Goal: Information Seeking & Learning: Check status

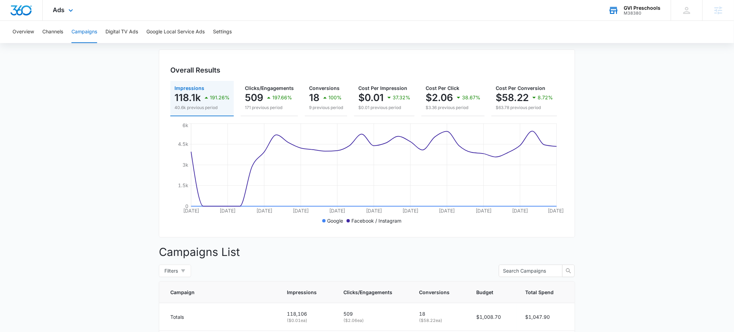
click at [629, 11] on div "M38380" at bounding box center [642, 13] width 37 height 5
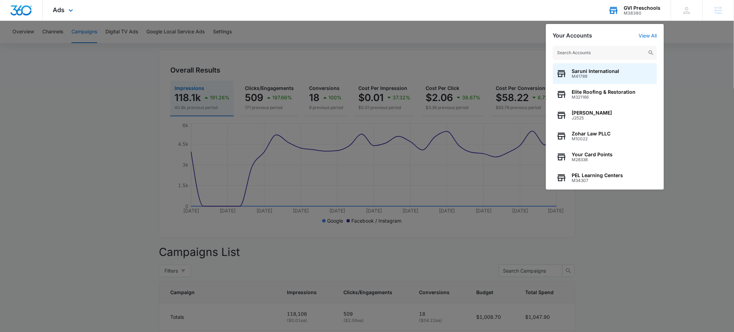
click at [609, 51] on input "text" at bounding box center [605, 53] width 104 height 14
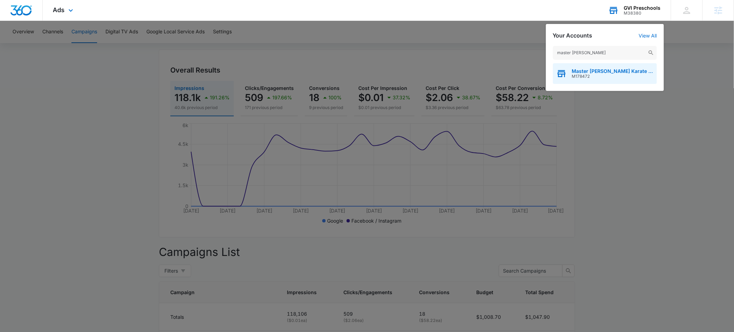
type input "master [PERSON_NAME]"
click at [607, 71] on span "Master [PERSON_NAME] Karate Kidz" at bounding box center [613, 71] width 82 height 6
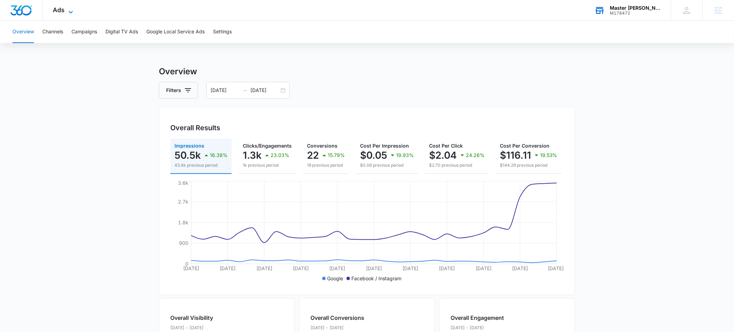
click at [60, 10] on span "Ads" at bounding box center [59, 9] width 12 height 7
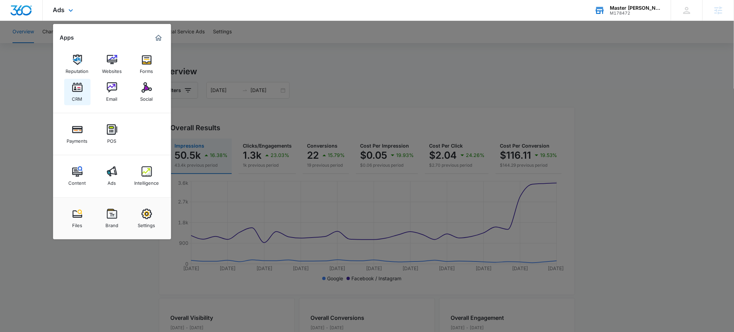
click at [79, 93] on div "CRM" at bounding box center [77, 97] width 10 height 9
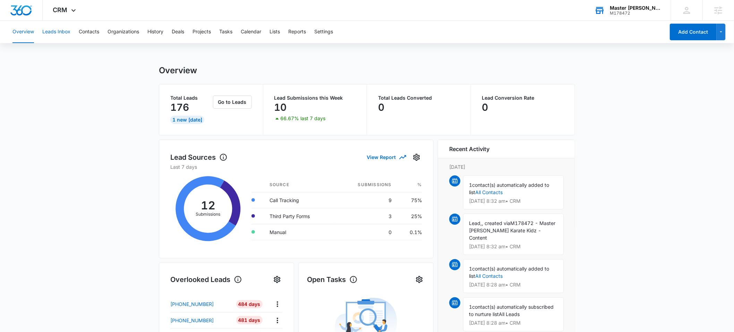
click at [62, 33] on button "Leads Inbox" at bounding box center [56, 32] width 28 height 22
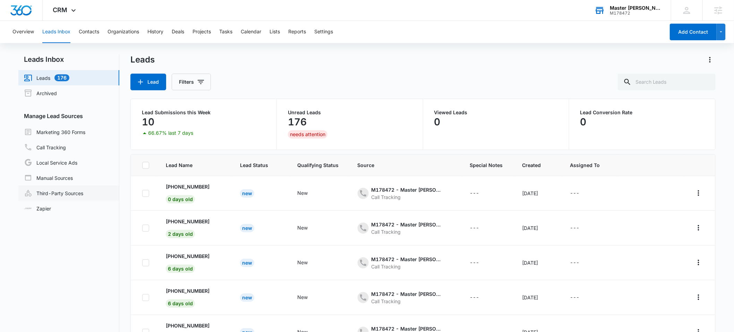
click at [45, 194] on link "Third-Party Sources" at bounding box center [53, 193] width 59 height 8
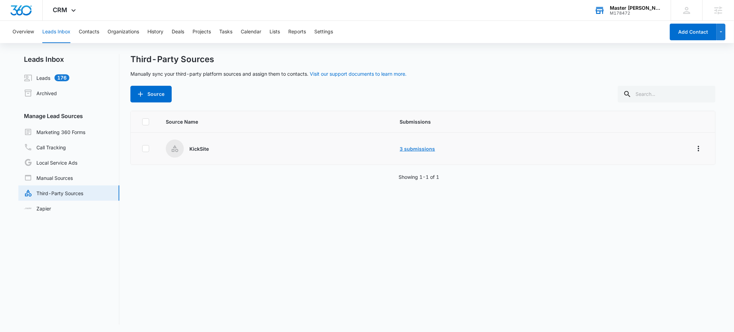
click at [416, 149] on link "3 submissions" at bounding box center [417, 149] width 35 height 6
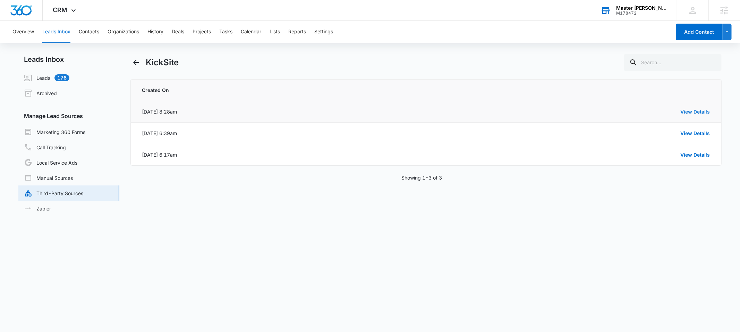
click at [689, 110] on link "View Details" at bounding box center [695, 112] width 29 height 6
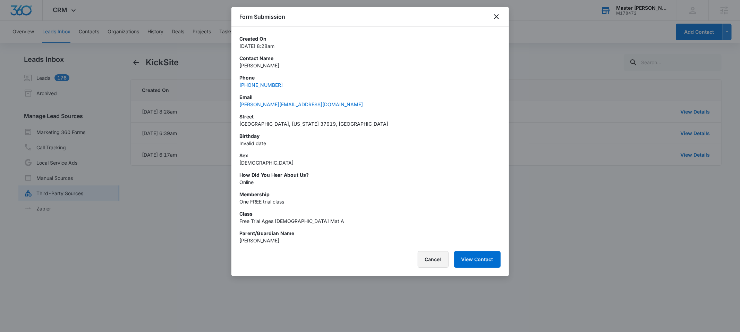
click at [427, 258] on button "Cancel" at bounding box center [433, 259] width 31 height 17
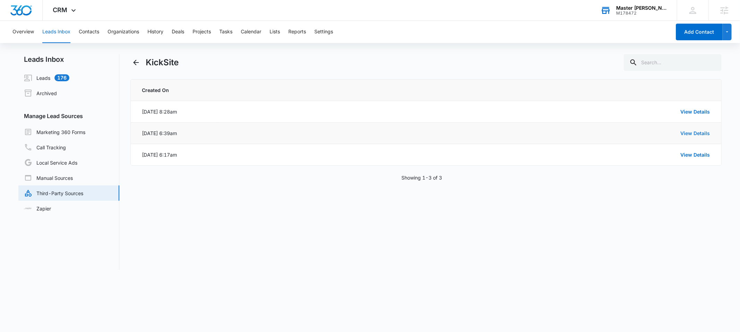
click at [688, 133] on link "View Details" at bounding box center [695, 133] width 29 height 6
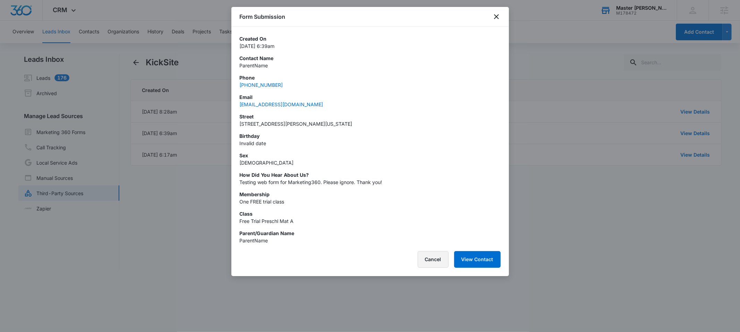
click at [442, 263] on button "Cancel" at bounding box center [433, 259] width 31 height 17
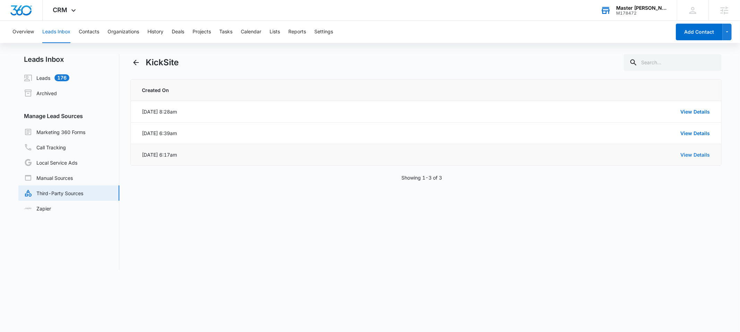
click at [690, 152] on link "View Details" at bounding box center [695, 155] width 29 height 6
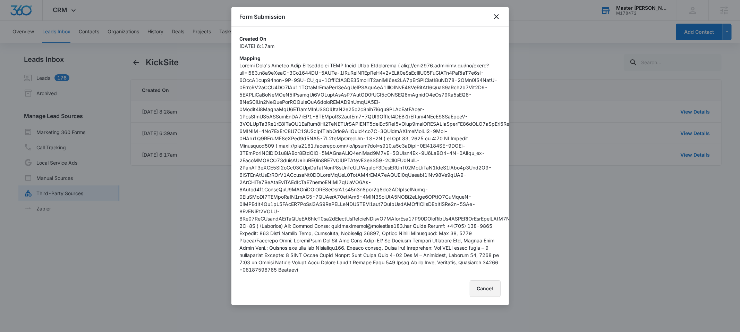
click at [486, 297] on button "Cancel" at bounding box center [485, 288] width 31 height 17
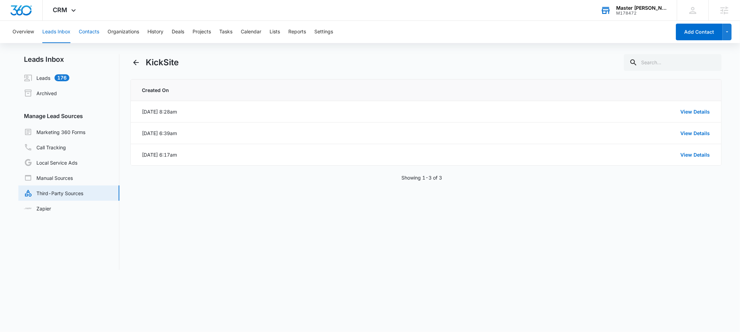
click at [89, 32] on button "Contacts" at bounding box center [89, 32] width 20 height 22
